Goal: Task Accomplishment & Management: Manage account settings

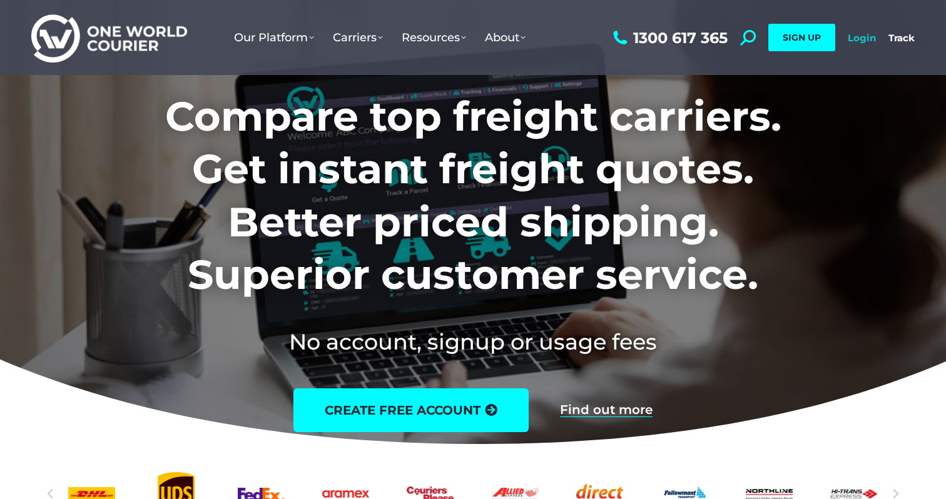
click at [866, 35] on link "Login" at bounding box center [862, 38] width 28 height 12
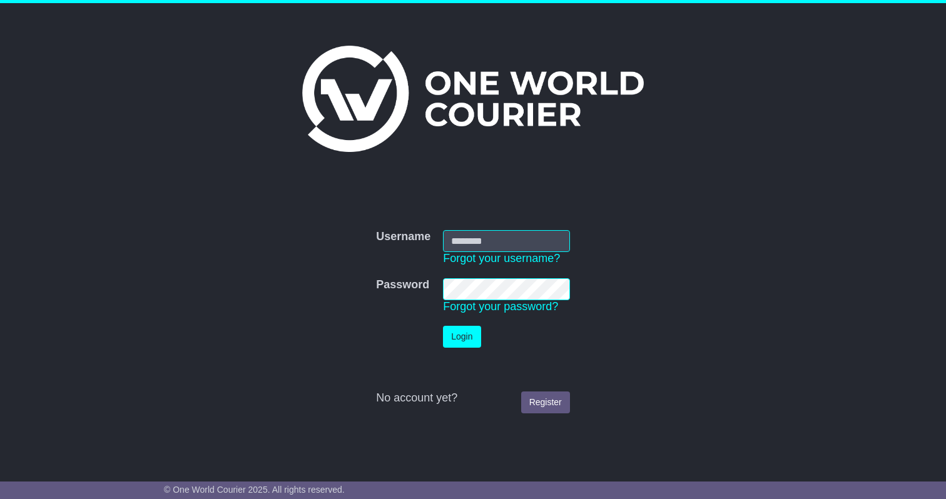
type input "**********"
click at [450, 342] on button "Login" at bounding box center [462, 337] width 38 height 22
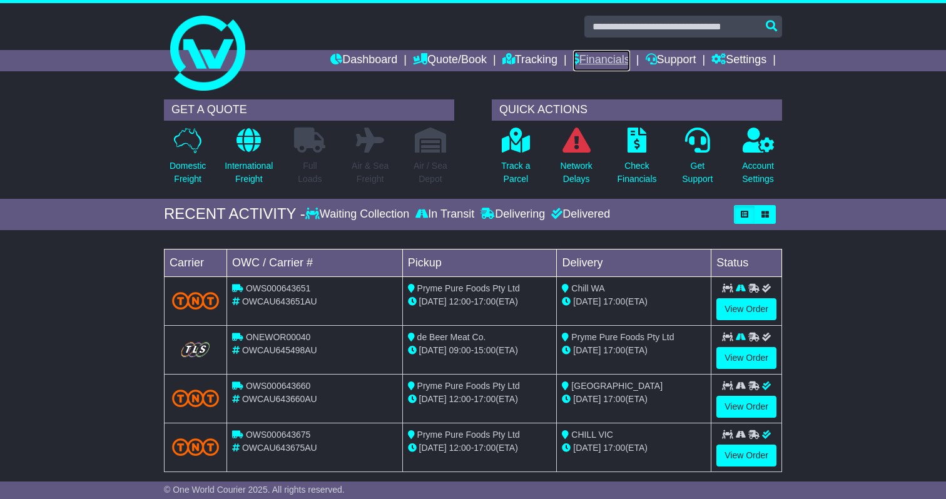
click at [589, 59] on link "Financials" at bounding box center [601, 60] width 57 height 21
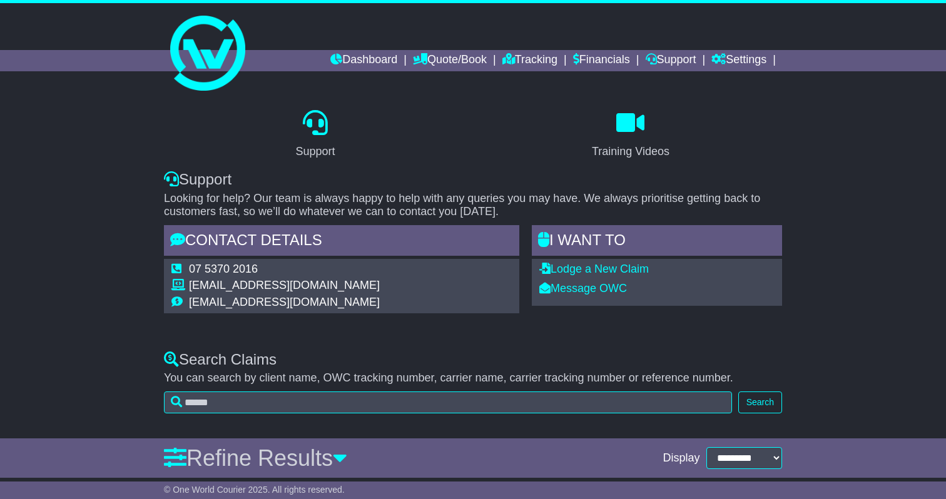
select select "*"
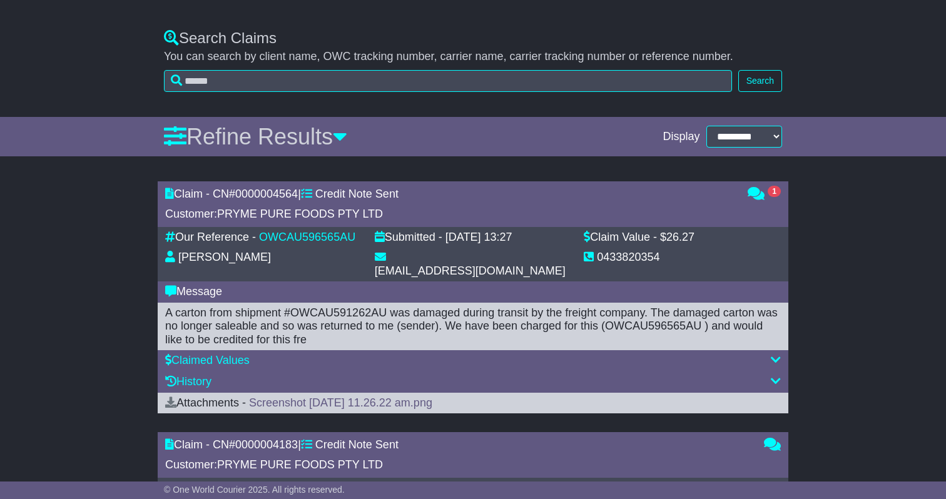
scroll to position [334, 0]
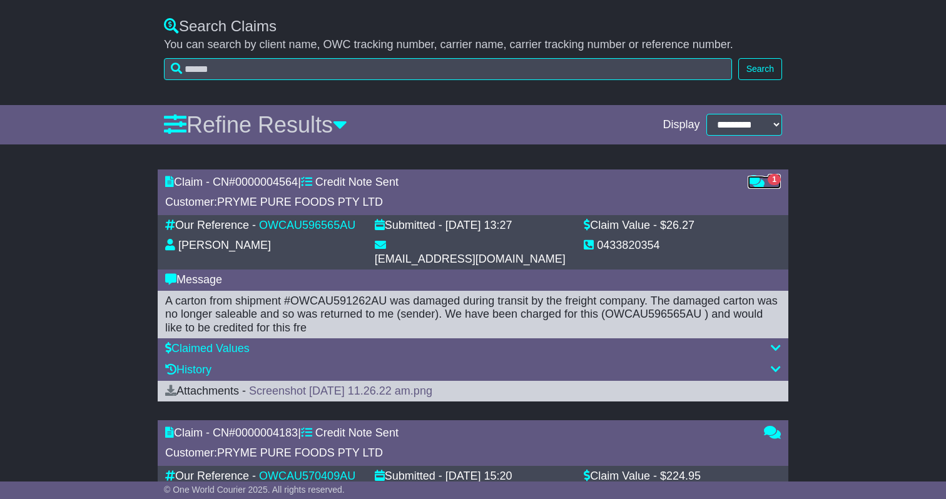
click at [757, 181] on icon at bounding box center [756, 181] width 17 height 11
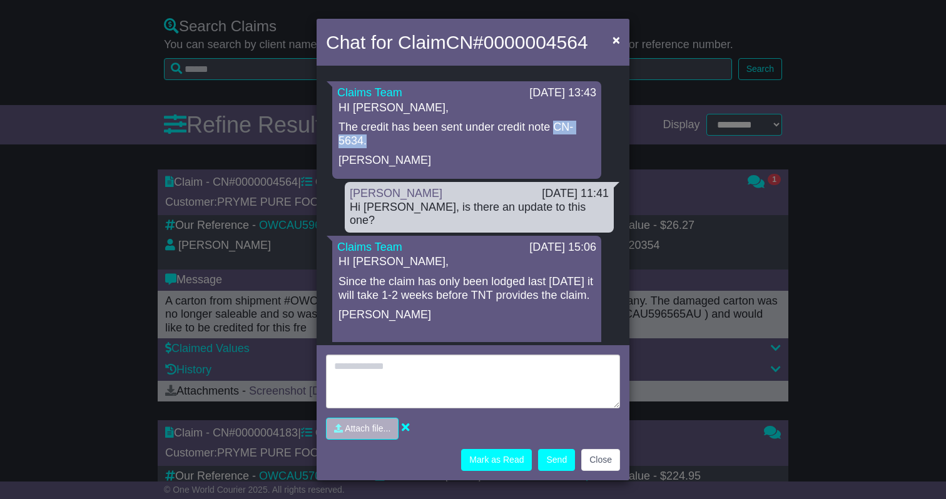
drag, startPoint x: 588, startPoint y: 129, endPoint x: 543, endPoint y: 130, distance: 45.1
click at [542, 130] on p "The credit has been sent under credit note CN-5634." at bounding box center [467, 134] width 257 height 27
copy p "CN-5634."
click at [604, 462] on button "Close" at bounding box center [600, 460] width 39 height 22
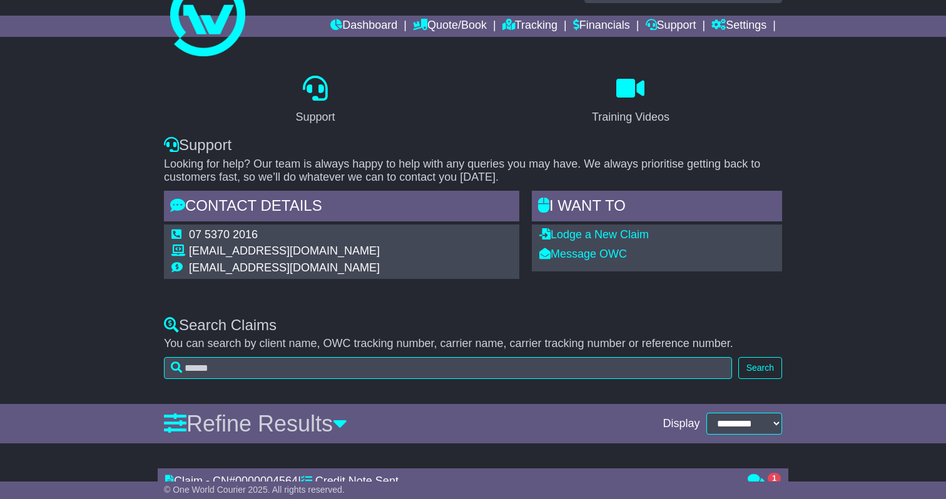
scroll to position [0, 0]
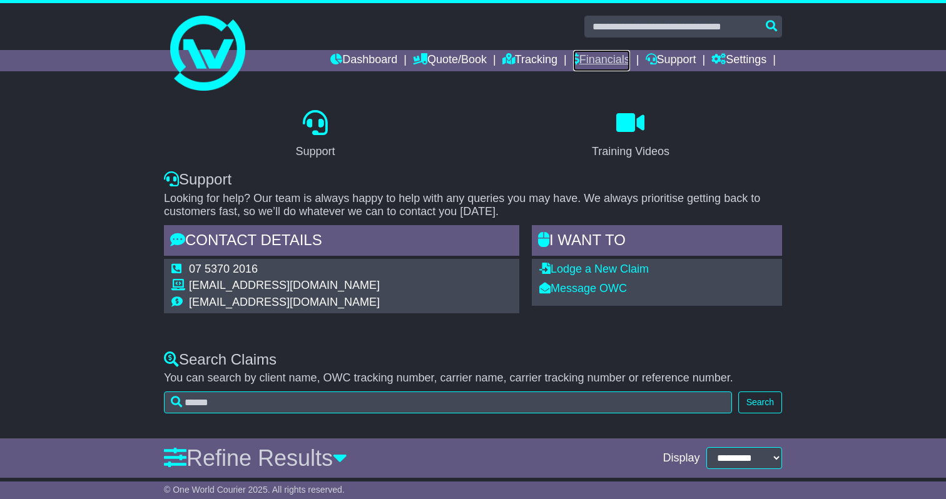
click at [591, 61] on link "Financials" at bounding box center [601, 60] width 57 height 21
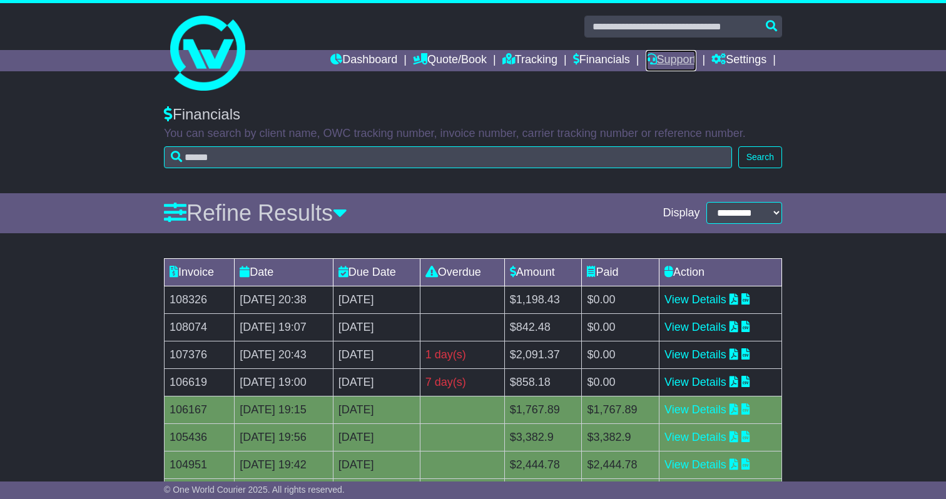
click at [689, 65] on link "Support" at bounding box center [671, 60] width 51 height 21
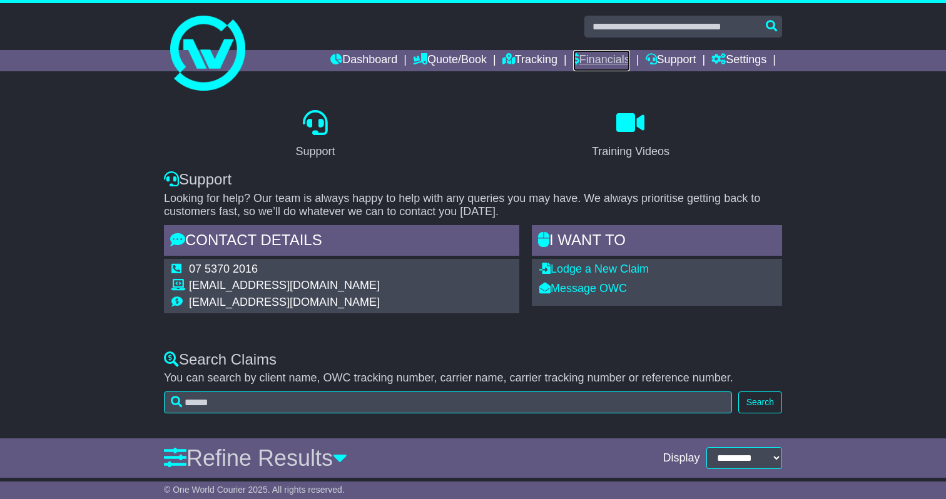
click at [593, 54] on link "Financials" at bounding box center [601, 60] width 57 height 21
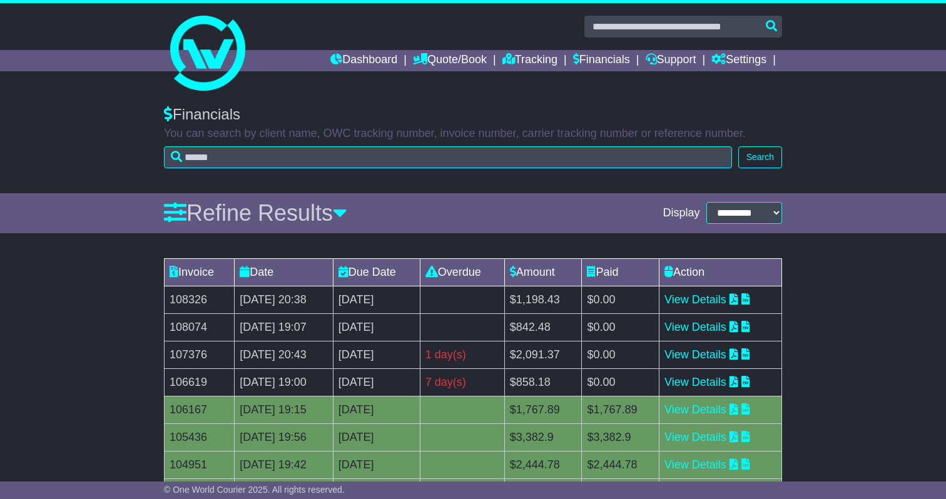
scroll to position [106, 0]
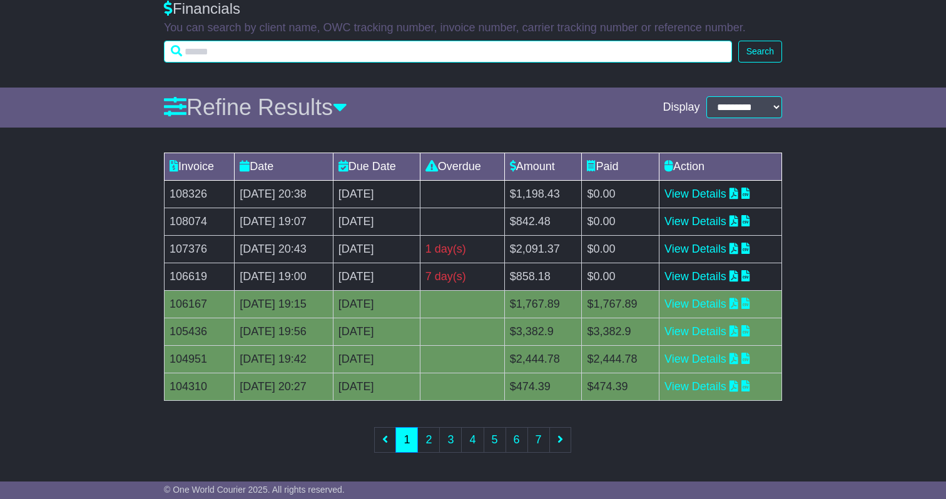
click at [459, 54] on input "text" at bounding box center [448, 52] width 568 height 22
paste input "********"
paste input "*"
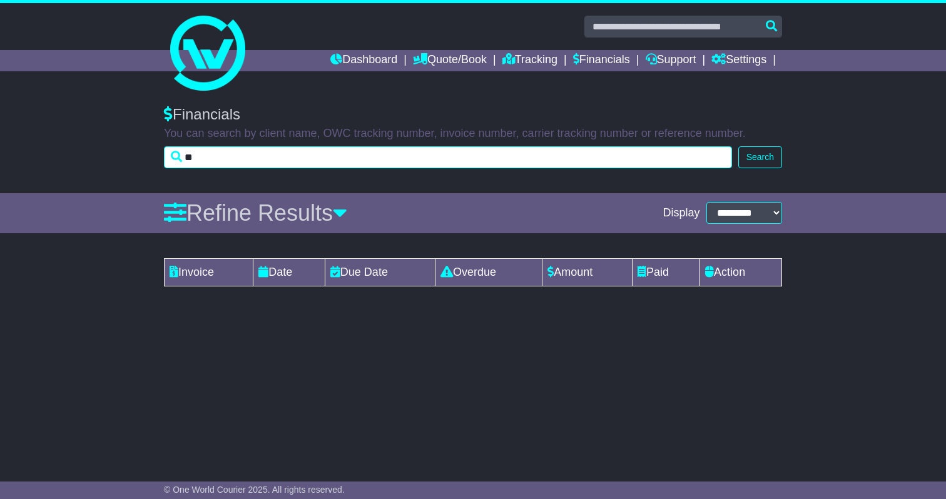
type input "*"
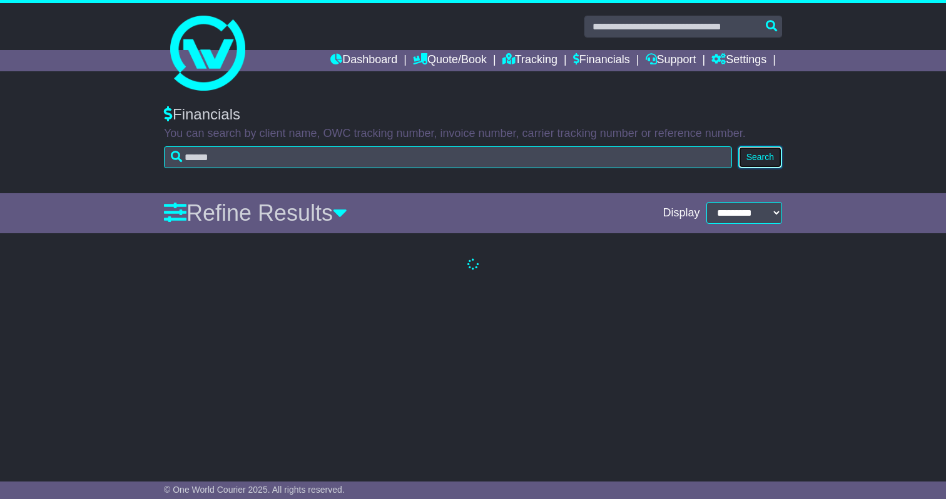
click at [772, 159] on button "Search" at bounding box center [760, 157] width 44 height 22
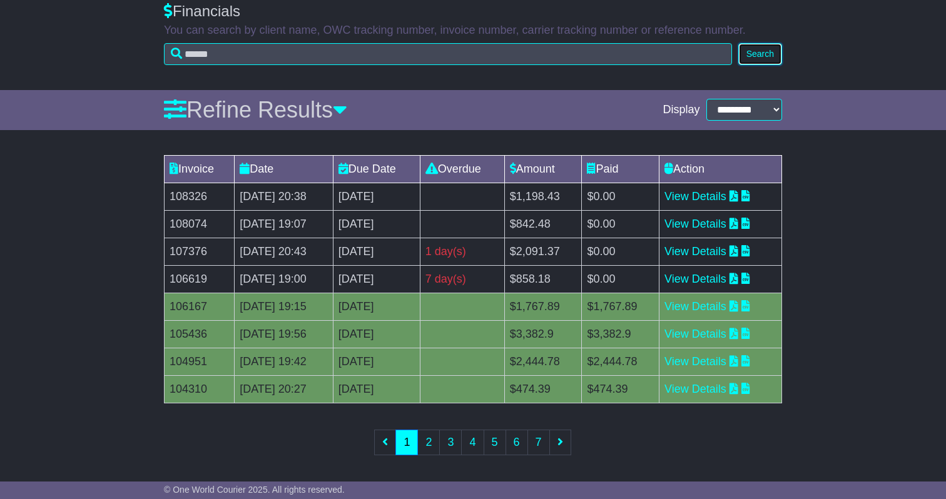
scroll to position [106, 0]
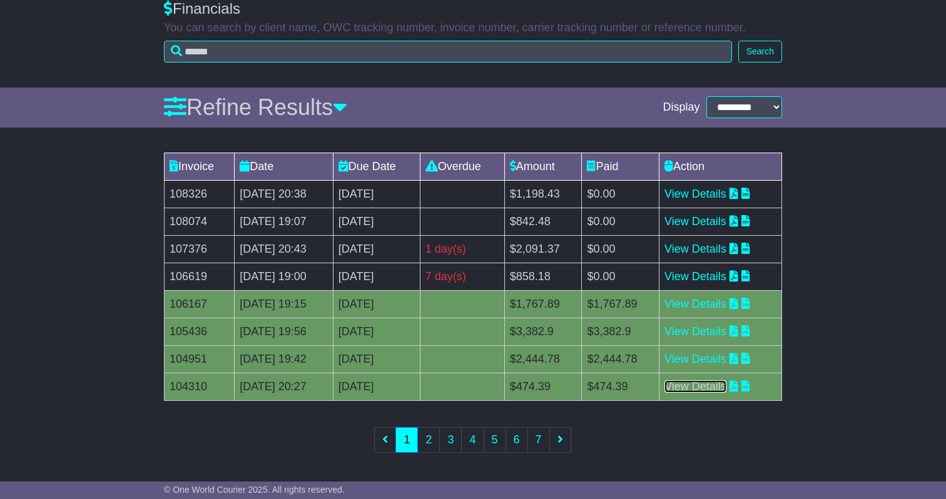
click at [708, 388] on link "View Details" at bounding box center [696, 386] width 62 height 13
click at [714, 362] on link "View Details" at bounding box center [696, 359] width 62 height 13
click at [714, 325] on link "View Details" at bounding box center [696, 331] width 62 height 13
click at [714, 307] on link "View Details" at bounding box center [696, 304] width 62 height 13
click at [720, 275] on link "View Details" at bounding box center [696, 276] width 62 height 13
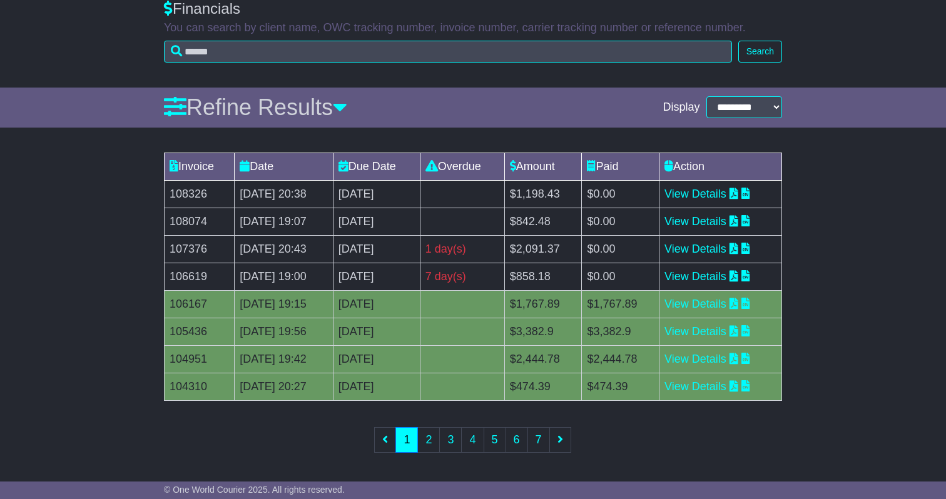
click at [720, 257] on td "View Details" at bounding box center [721, 249] width 123 height 28
click at [720, 247] on link "View Details" at bounding box center [696, 249] width 62 height 13
click at [720, 222] on link "View Details" at bounding box center [696, 221] width 62 height 13
click at [717, 197] on link "View Details" at bounding box center [696, 194] width 62 height 13
click at [429, 445] on link "2" at bounding box center [428, 440] width 23 height 26
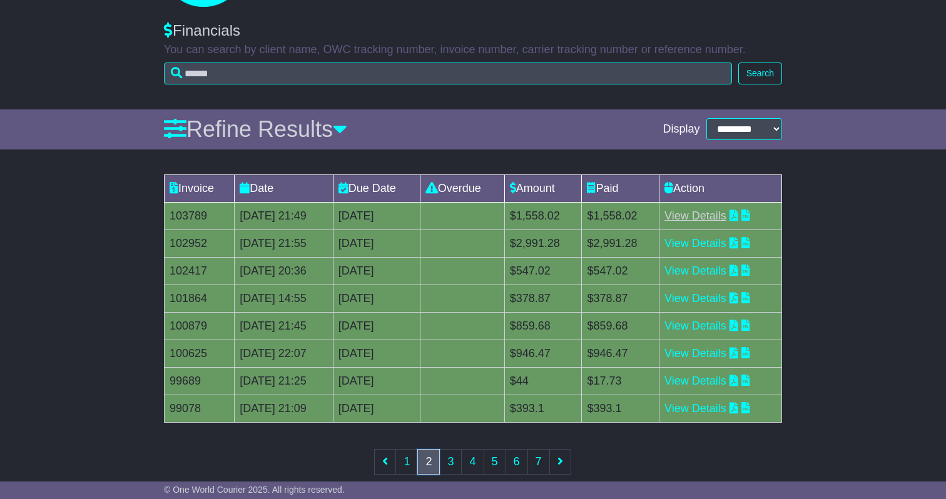
scroll to position [84, 0]
click at [702, 385] on link "View Details" at bounding box center [696, 380] width 62 height 13
click at [709, 213] on link "View Details" at bounding box center [696, 215] width 62 height 13
click at [709, 248] on link "View Details" at bounding box center [696, 243] width 62 height 13
click at [707, 278] on td "View Details" at bounding box center [721, 271] width 123 height 28
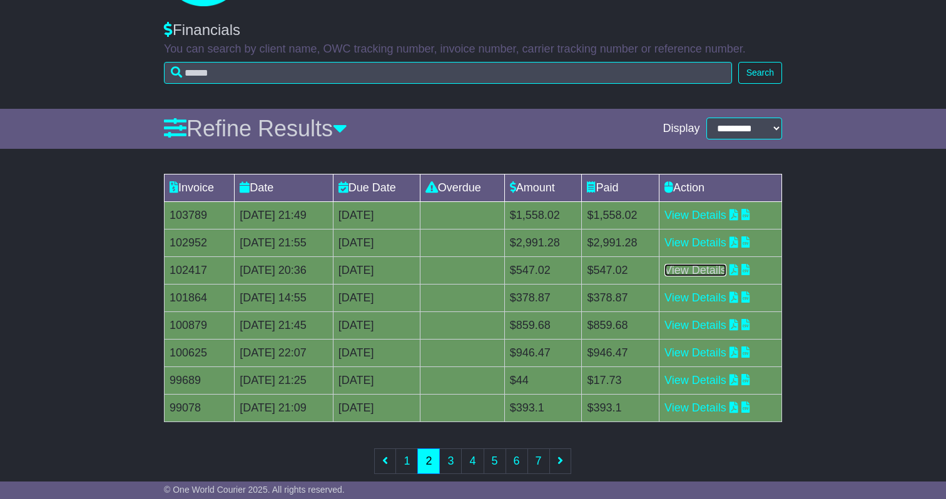
click at [706, 274] on link "View Details" at bounding box center [696, 270] width 62 height 13
click at [706, 301] on link "View Details" at bounding box center [696, 298] width 62 height 13
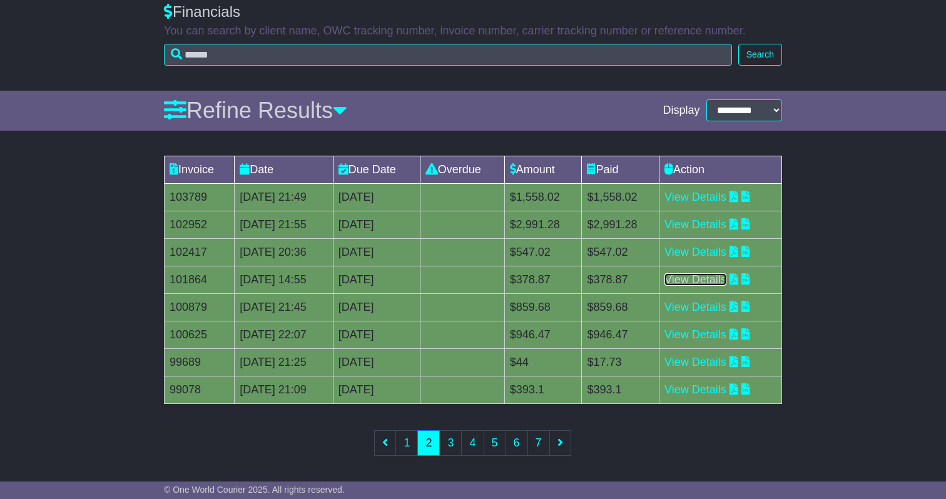
scroll to position [0, 0]
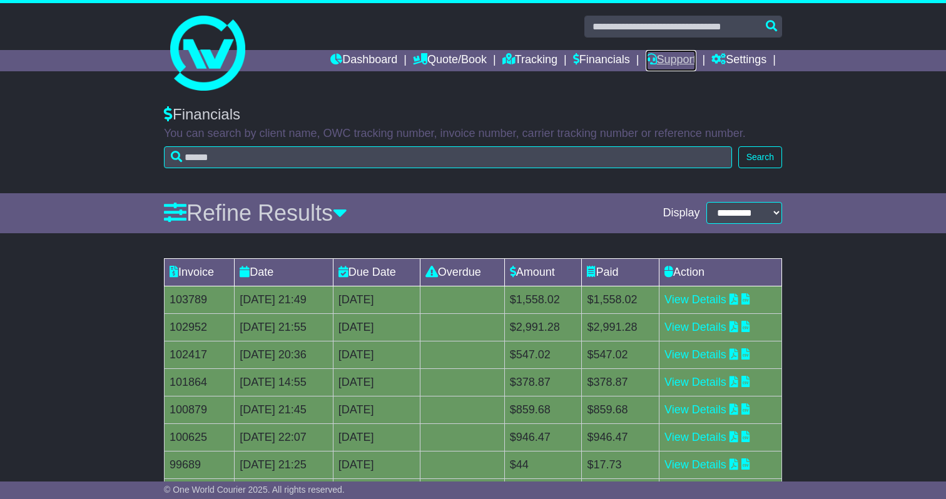
click at [675, 64] on link "Support" at bounding box center [671, 60] width 51 height 21
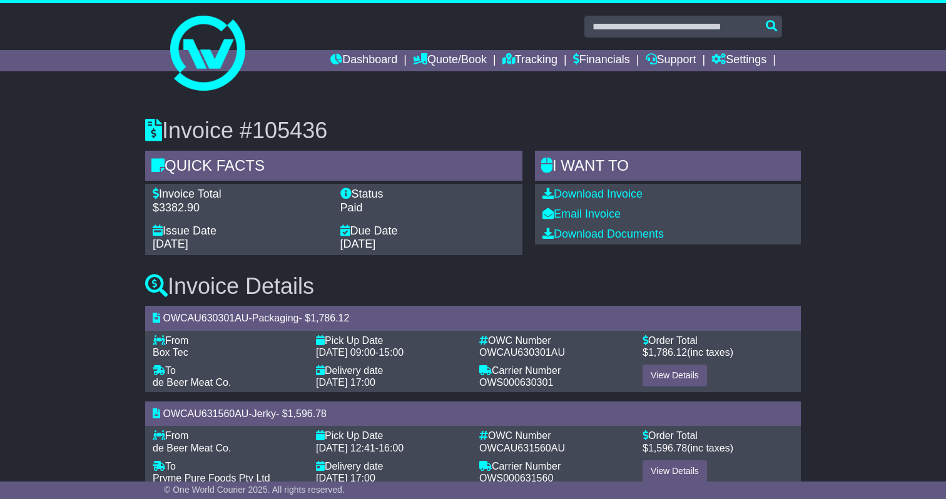
scroll to position [29, 0]
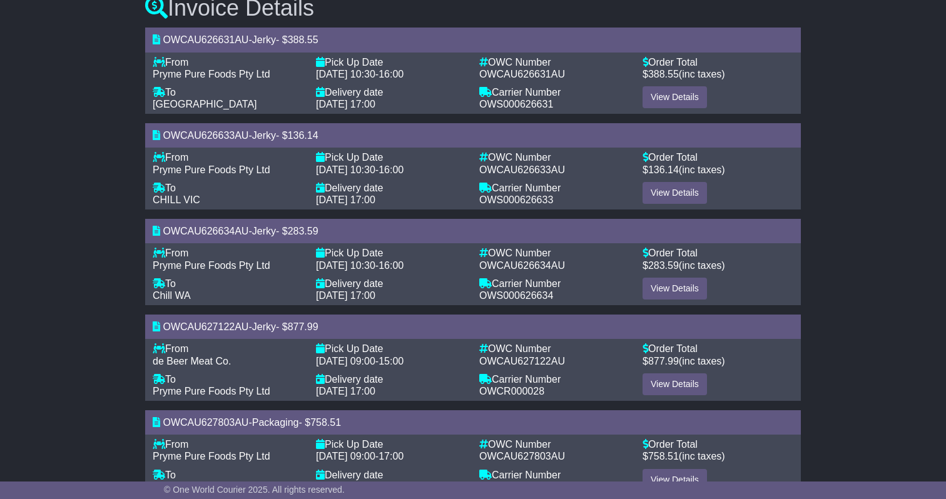
scroll to position [317, 0]
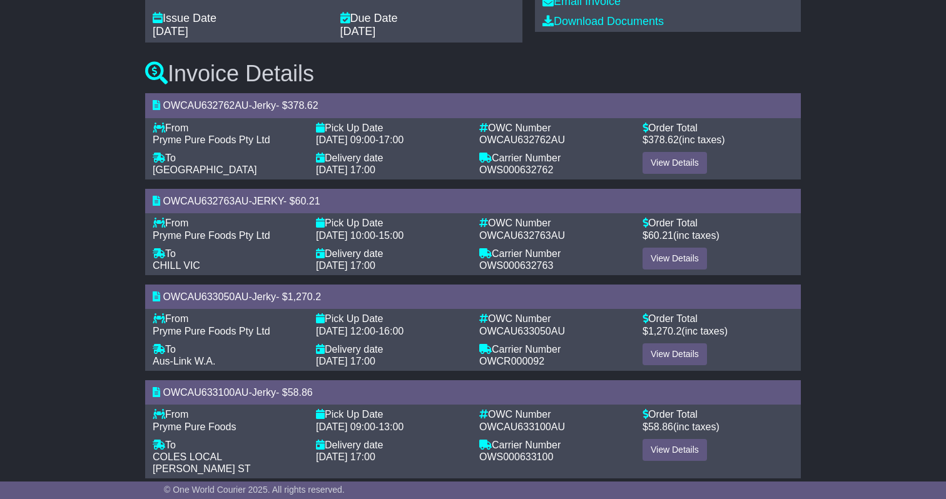
scroll to position [221, 0]
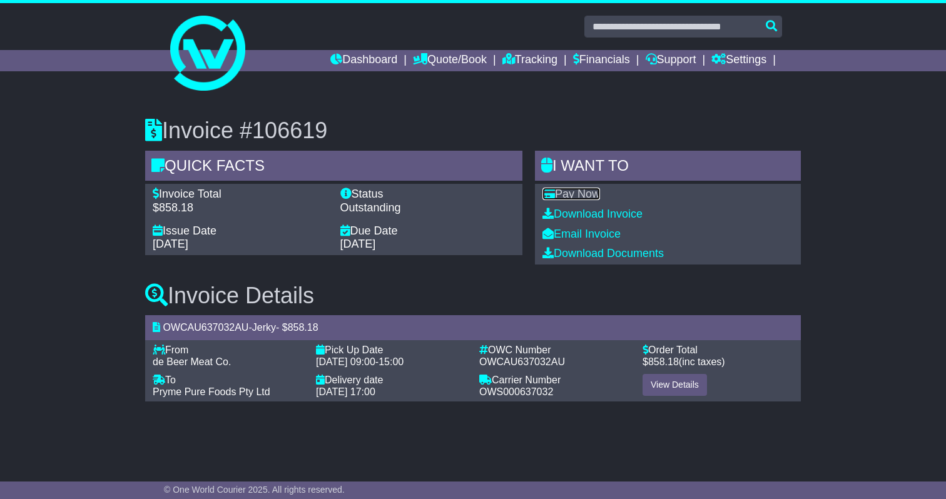
click at [589, 194] on link "Pay Now" at bounding box center [572, 194] width 58 height 13
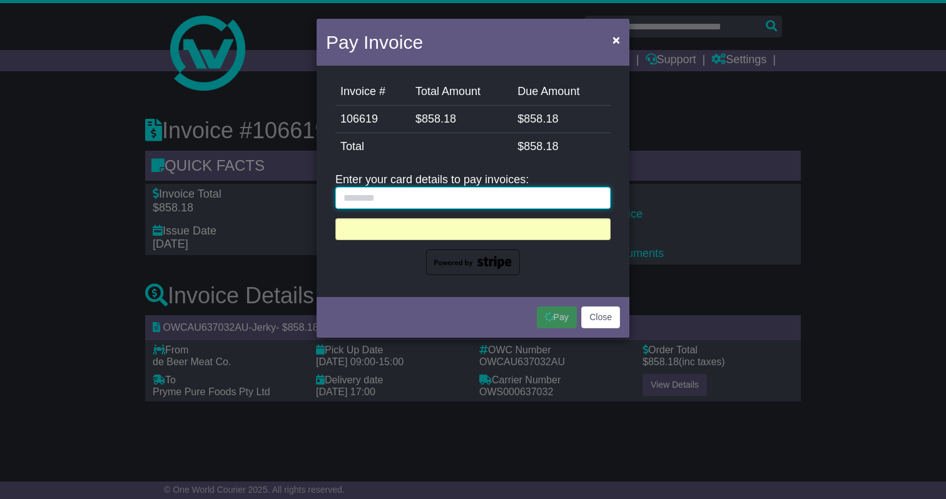
click at [399, 193] on input "text" at bounding box center [472, 198] width 275 height 22
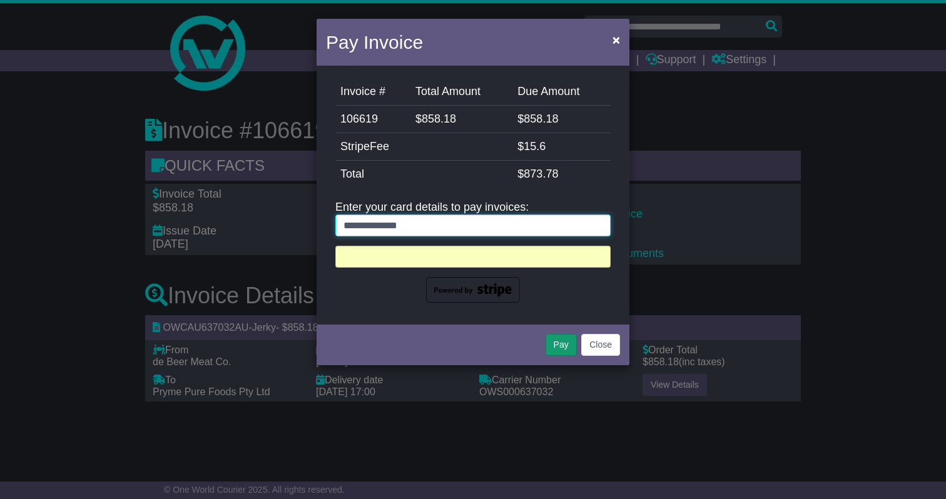
type input "**********"
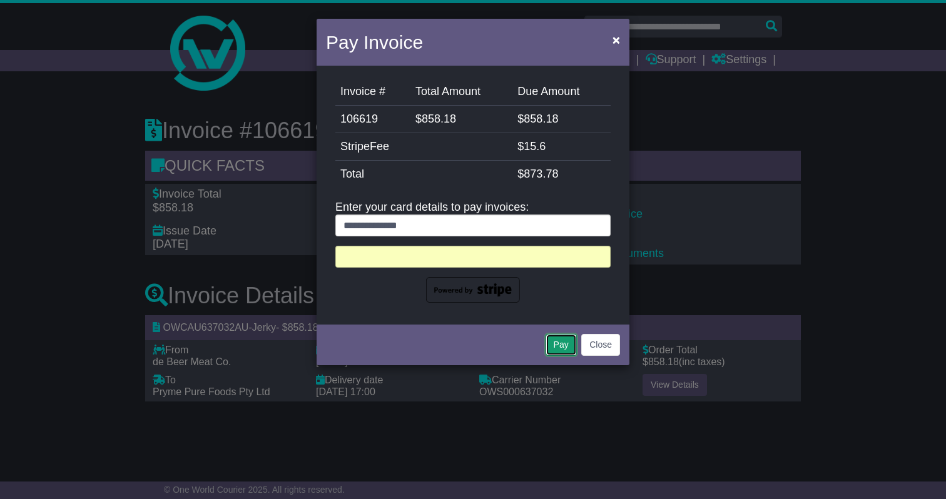
click at [561, 341] on button "Pay" at bounding box center [561, 345] width 31 height 22
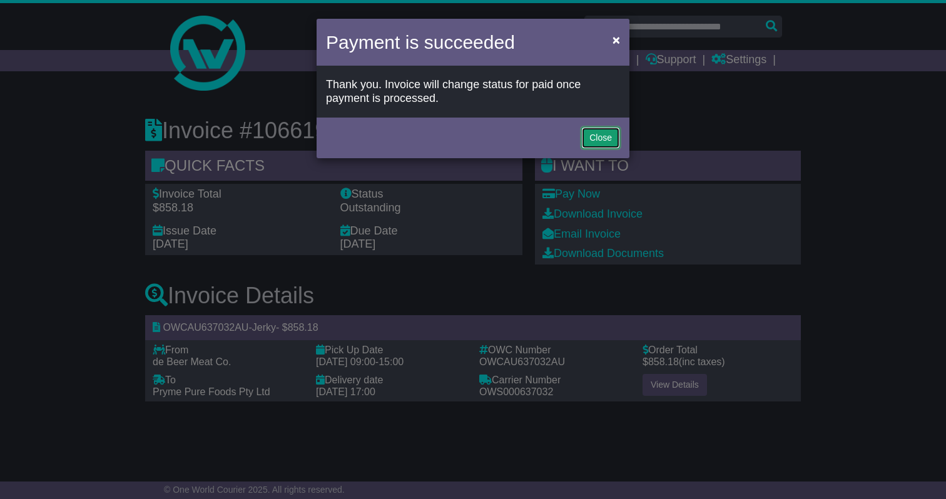
click at [584, 140] on button "Close" at bounding box center [600, 138] width 39 height 22
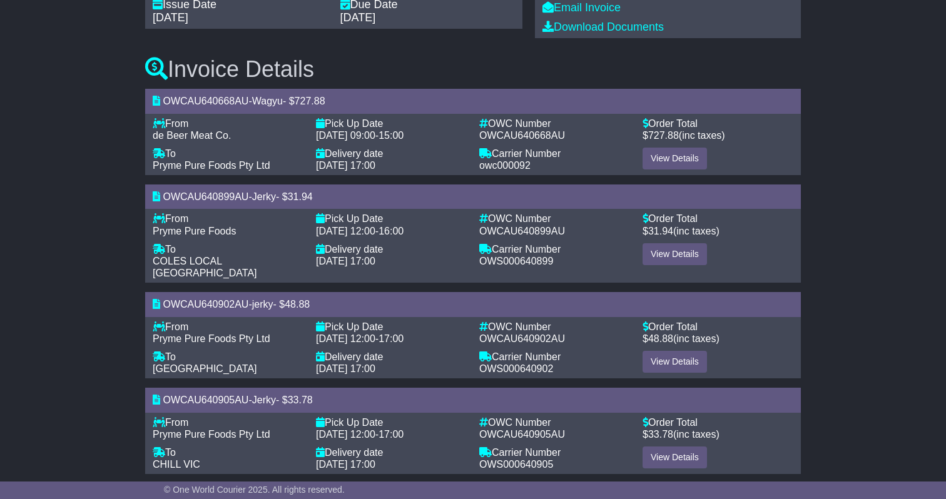
scroll to position [230, 0]
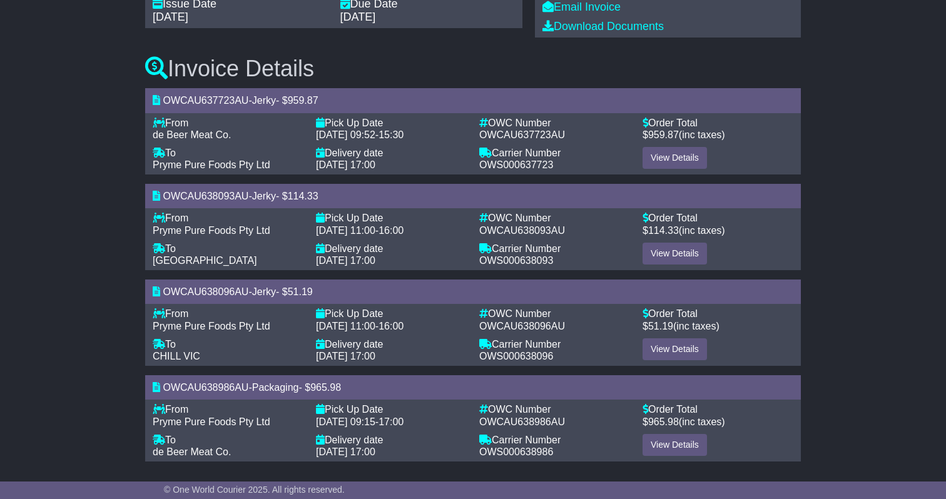
scroll to position [230, 0]
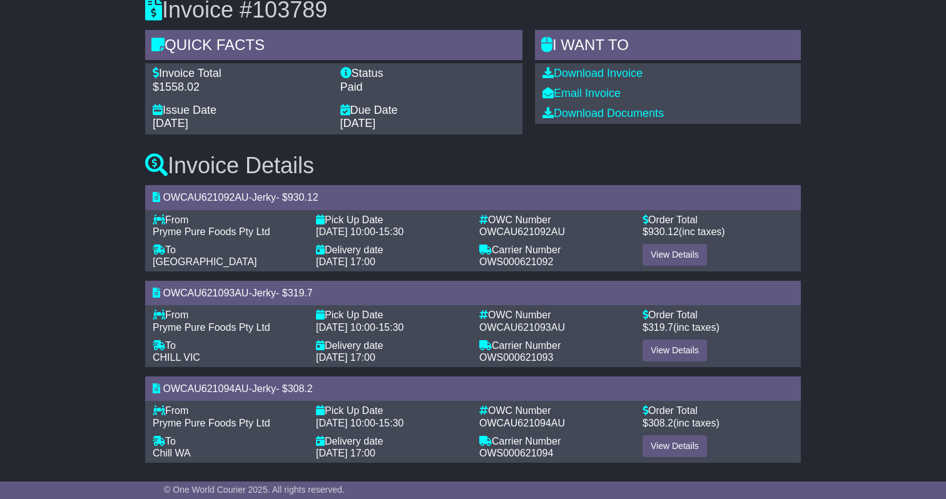
scroll to position [125, 0]
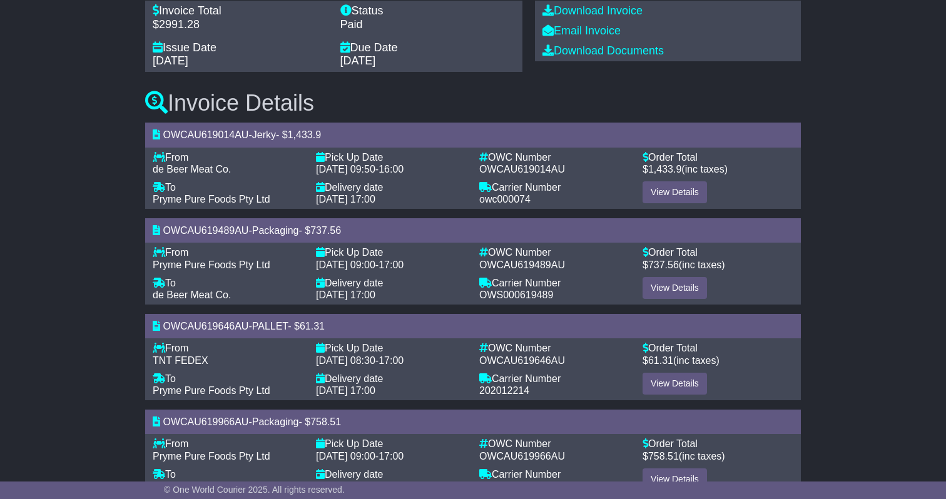
scroll to position [221, 0]
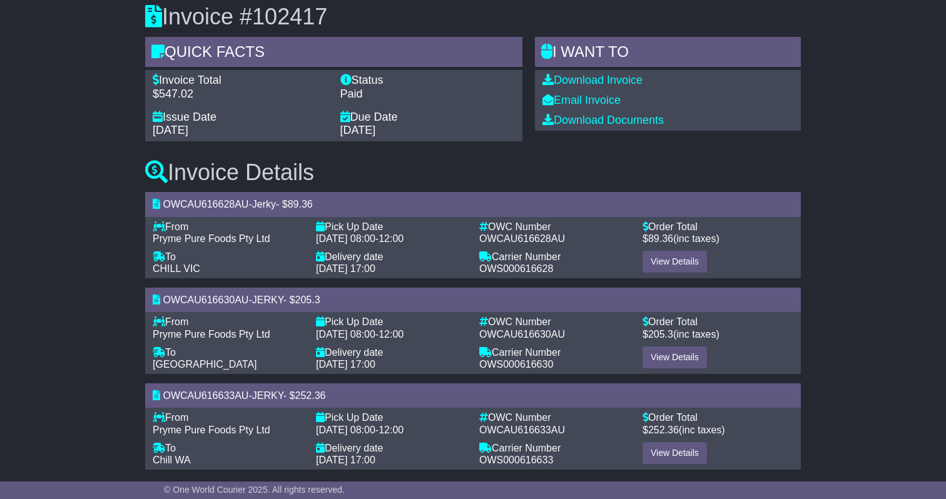
scroll to position [125, 0]
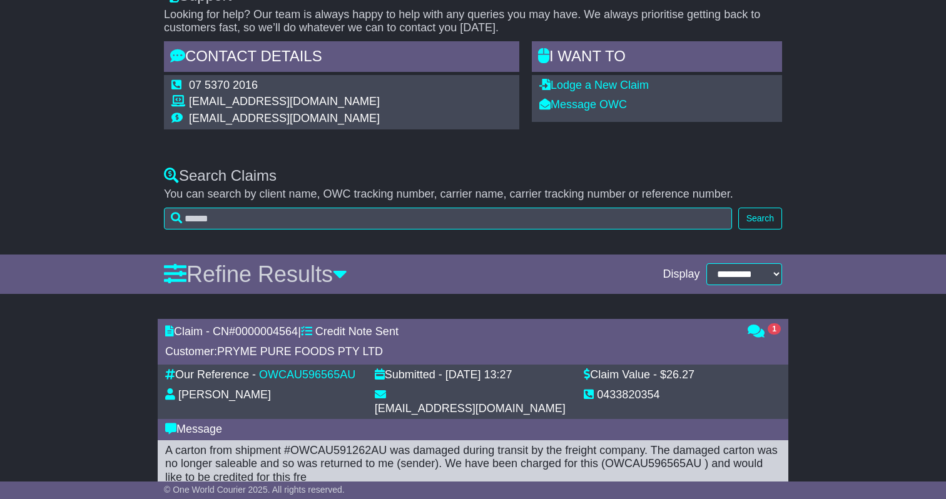
scroll to position [185, 0]
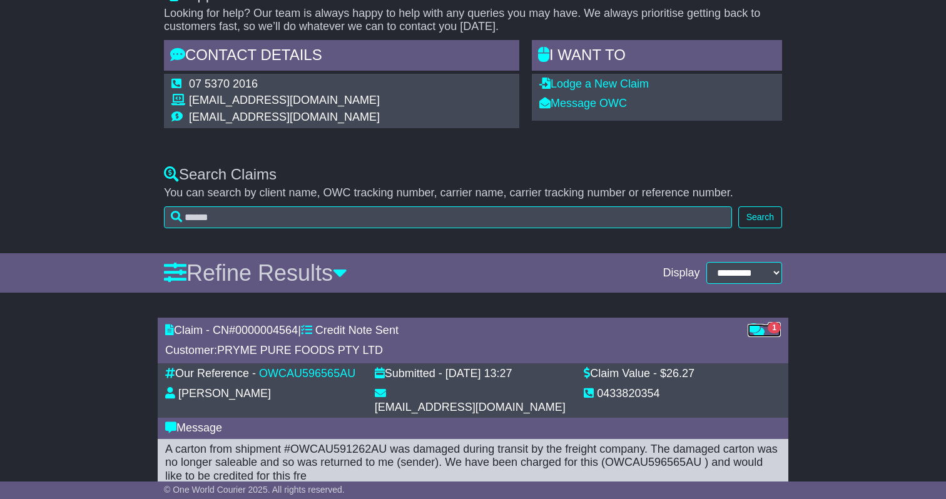
click at [762, 335] on icon at bounding box center [756, 329] width 17 height 11
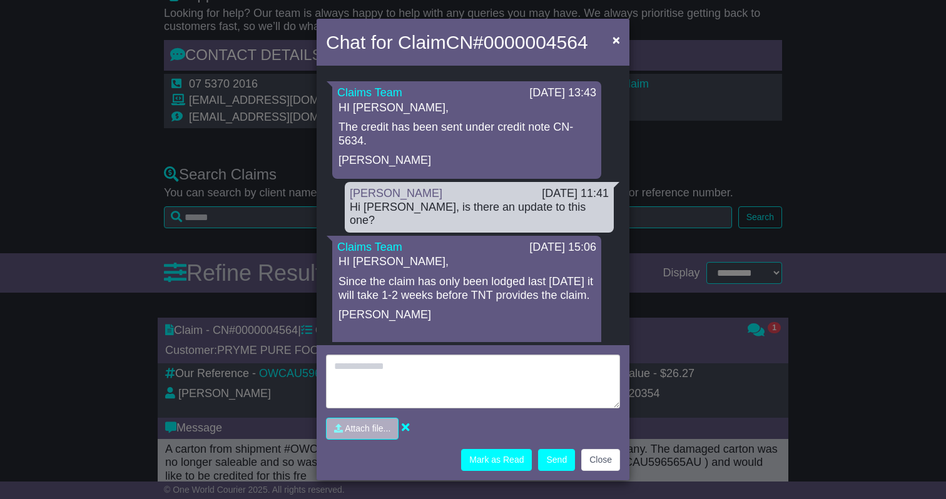
scroll to position [1, 0]
click at [613, 43] on span "×" at bounding box center [617, 40] width 8 height 14
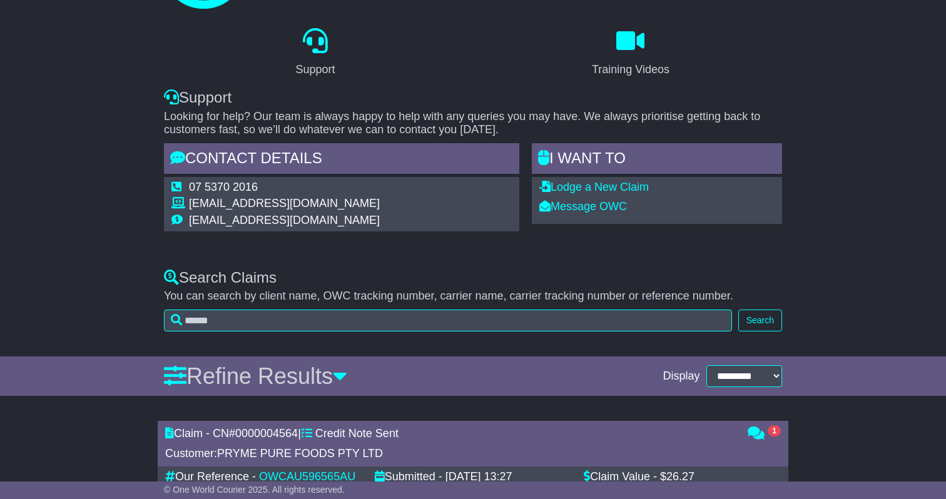
scroll to position [0, 0]
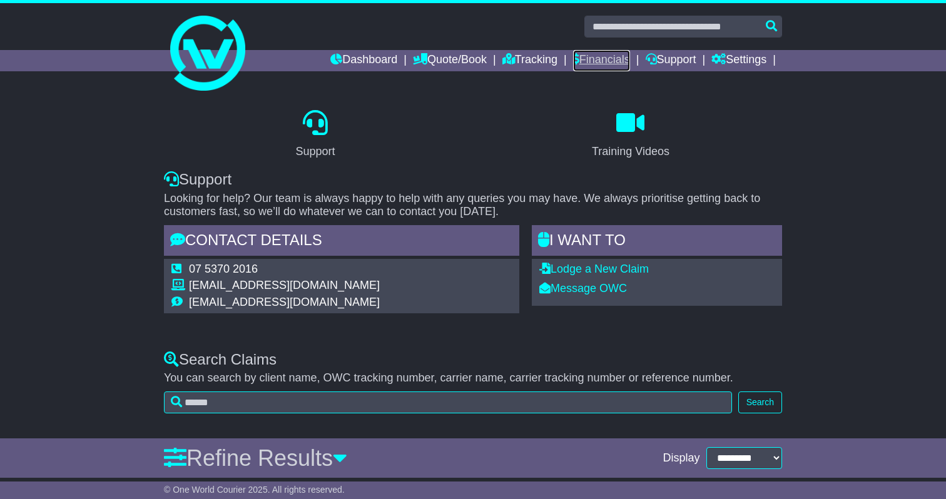
click at [603, 58] on link "Financials" at bounding box center [601, 60] width 57 height 21
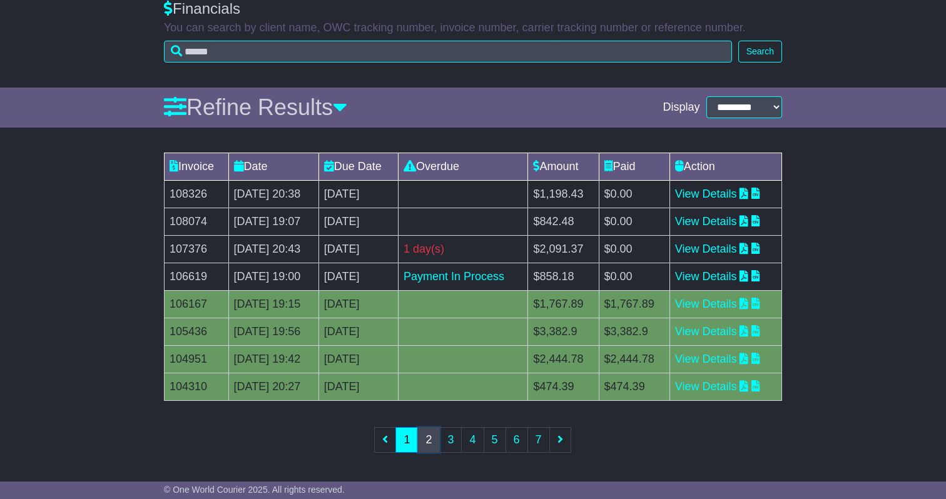
click at [434, 436] on link "2" at bounding box center [428, 440] width 23 height 26
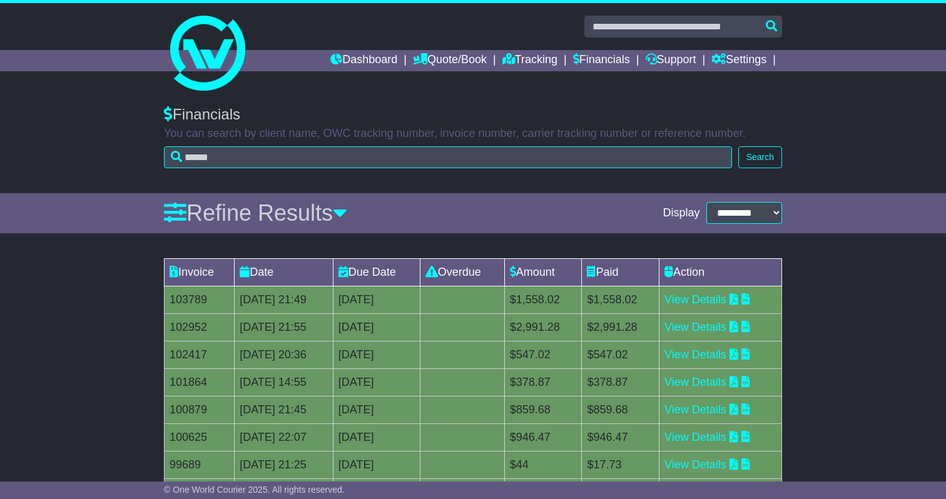
scroll to position [106, 0]
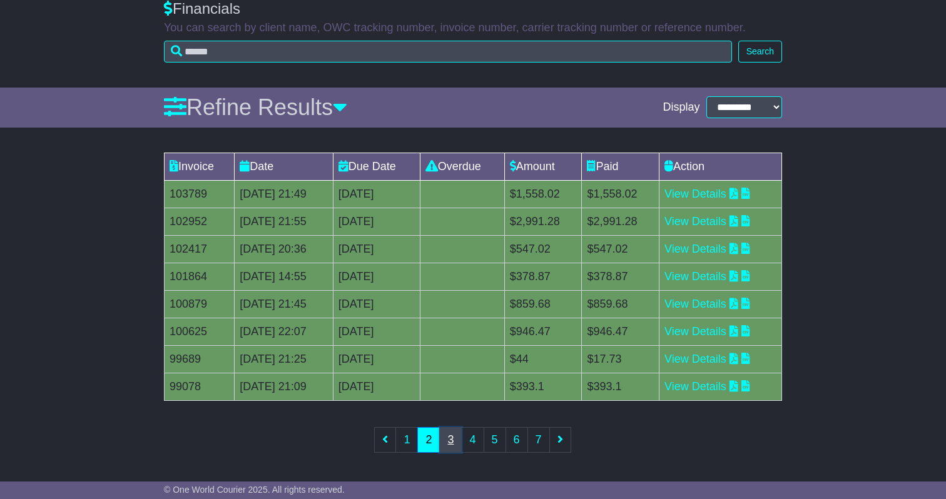
click at [452, 444] on link "3" at bounding box center [450, 440] width 23 height 26
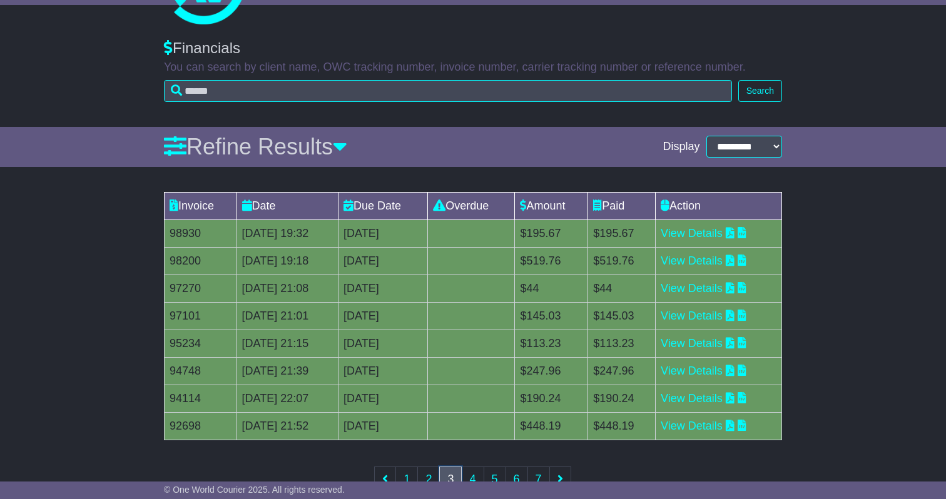
scroll to position [68, 0]
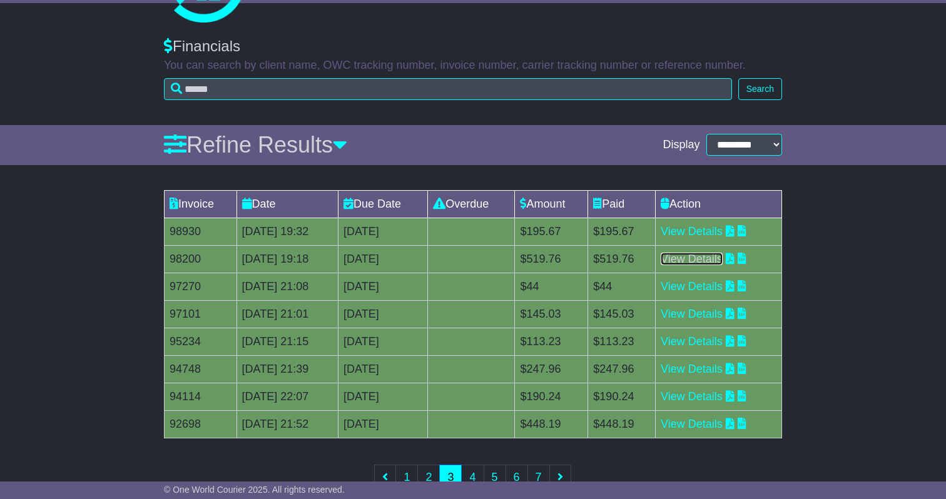
click at [712, 258] on link "View Details" at bounding box center [692, 259] width 62 height 13
click at [712, 233] on link "View Details" at bounding box center [692, 231] width 62 height 13
click at [432, 477] on link "2" at bounding box center [428, 478] width 23 height 26
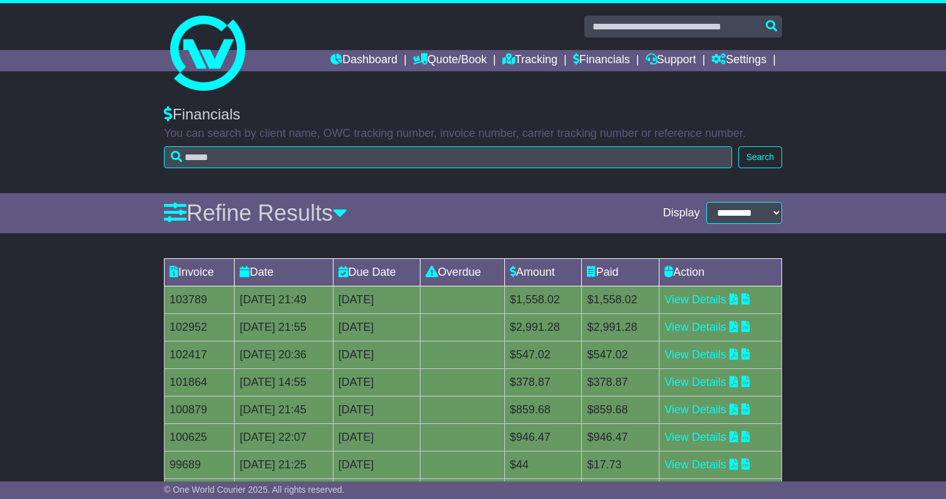
scroll to position [106, 0]
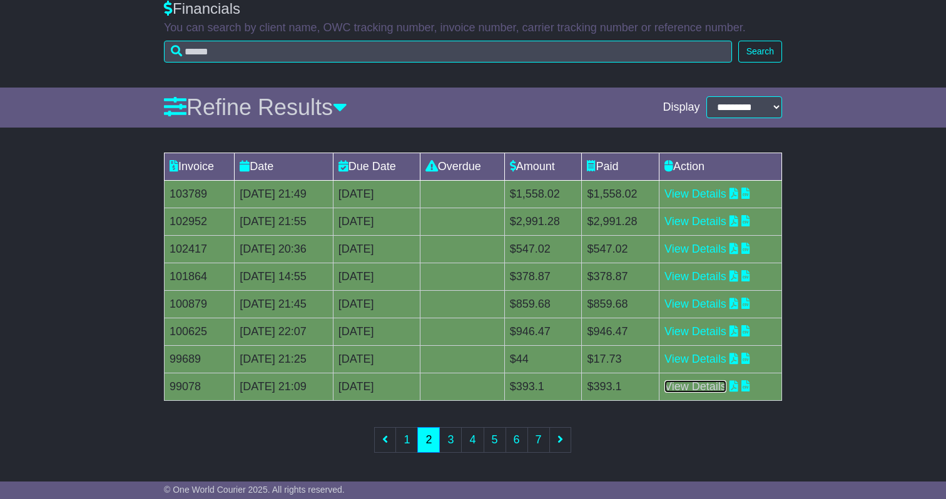
click at [717, 390] on link "View Details" at bounding box center [696, 386] width 62 height 13
click at [713, 360] on link "View Details" at bounding box center [696, 359] width 62 height 13
click at [712, 335] on link "View Details" at bounding box center [696, 331] width 62 height 13
click at [703, 390] on link "View Details" at bounding box center [696, 386] width 62 height 13
click at [455, 442] on link "3" at bounding box center [450, 440] width 23 height 26
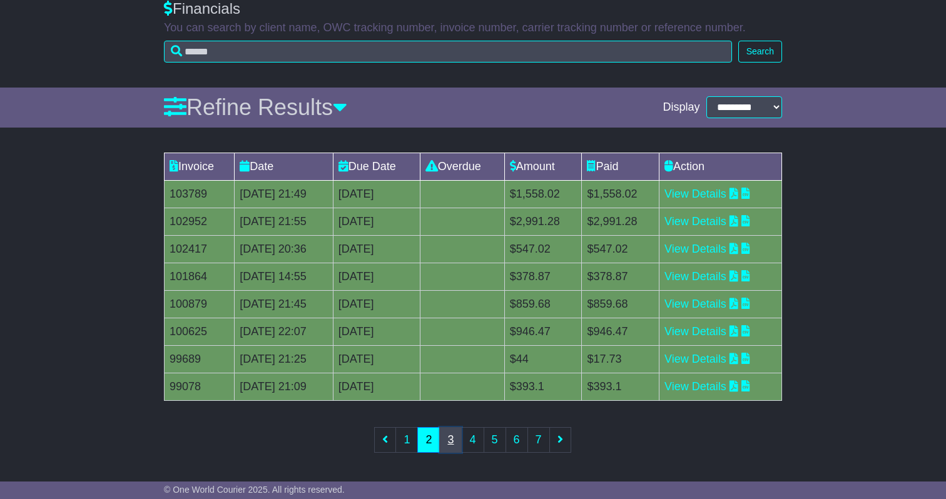
scroll to position [0, 0]
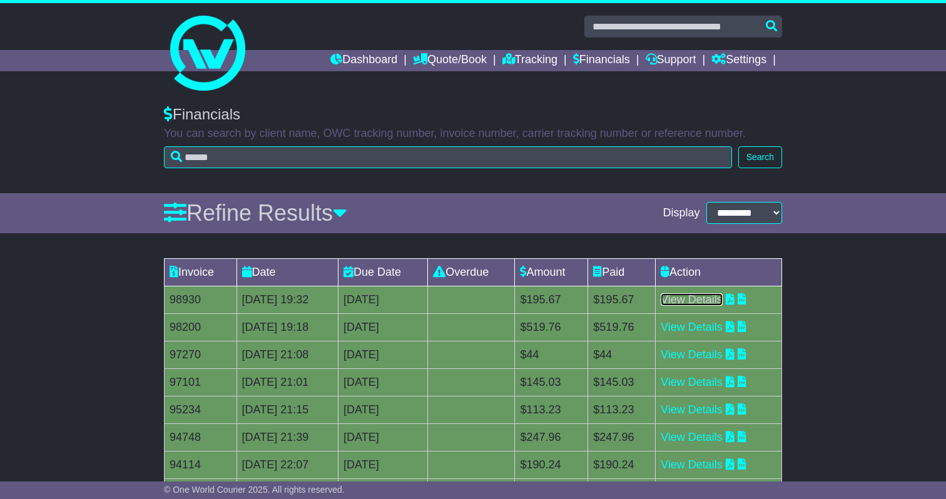
click at [720, 297] on link "View Details" at bounding box center [692, 299] width 62 height 13
click at [715, 330] on link "View Details" at bounding box center [692, 327] width 62 height 13
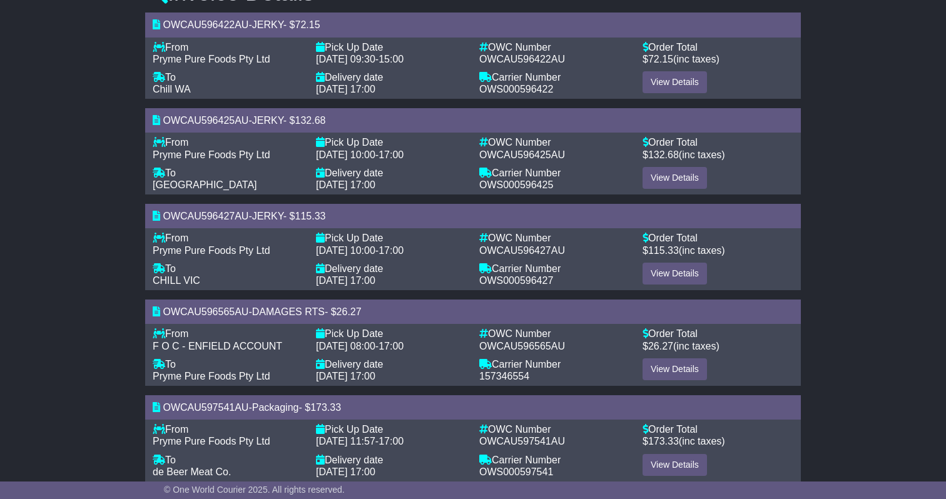
scroll to position [317, 0]
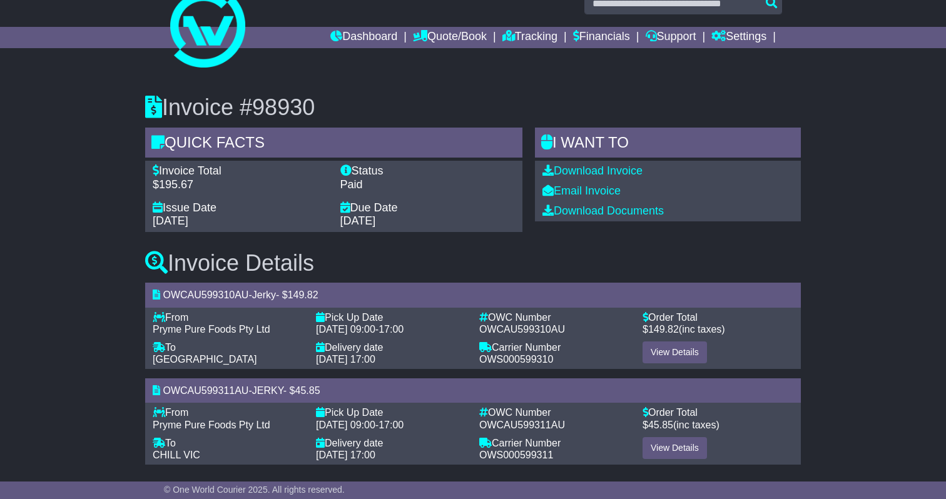
scroll to position [29, 0]
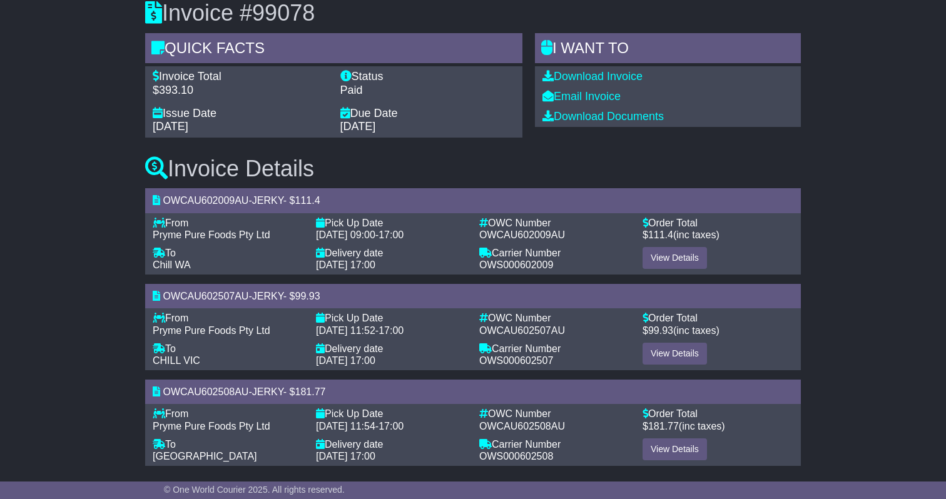
scroll to position [125, 0]
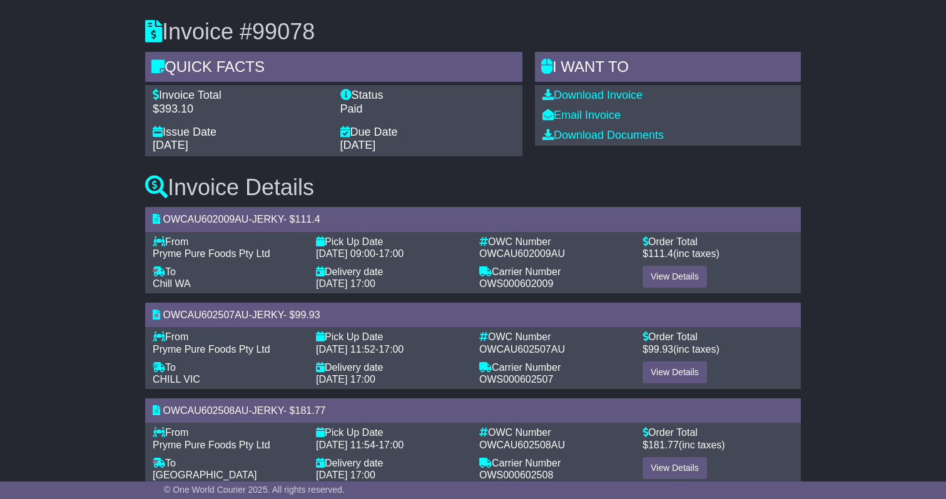
scroll to position [125, 0]
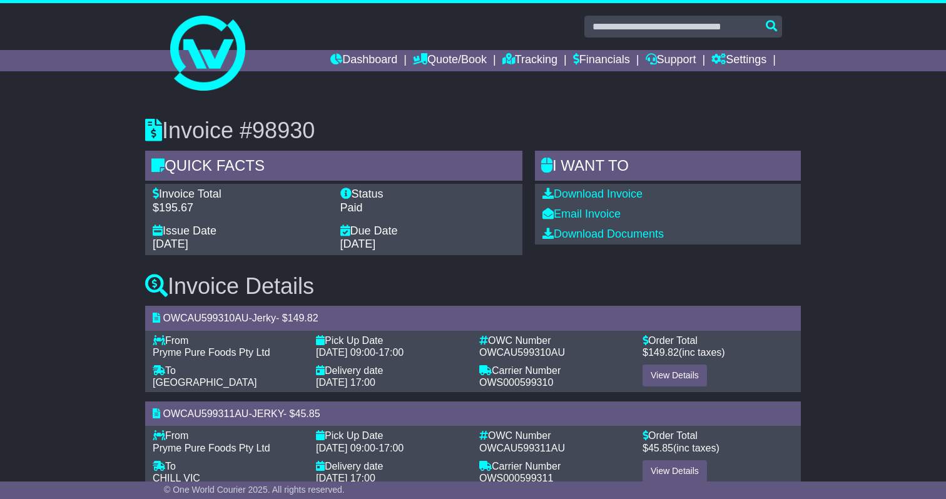
scroll to position [29, 0]
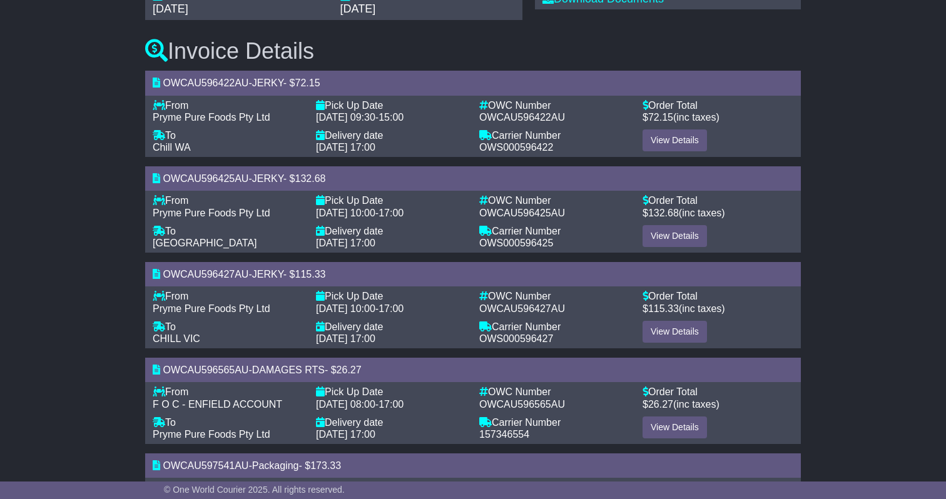
scroll to position [317, 0]
